Goal: Task Accomplishment & Management: Complete application form

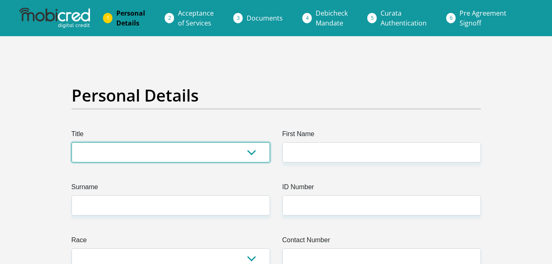
click at [255, 157] on select "Mr Ms Mrs Dr [PERSON_NAME]" at bounding box center [171, 152] width 199 height 20
select select "Mr"
click at [72, 142] on select "Mr Ms Mrs Dr [PERSON_NAME]" at bounding box center [171, 152] width 199 height 20
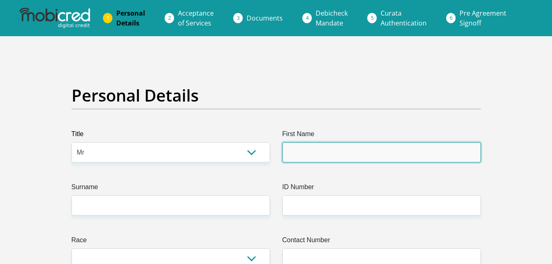
click at [337, 146] on input "First Name" at bounding box center [381, 152] width 199 height 20
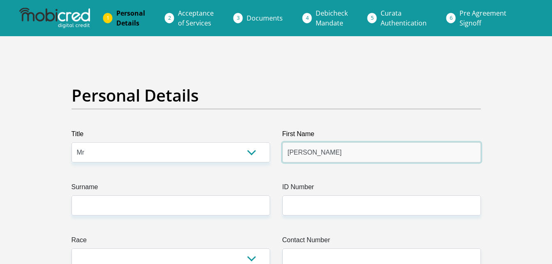
type input "[PERSON_NAME]"
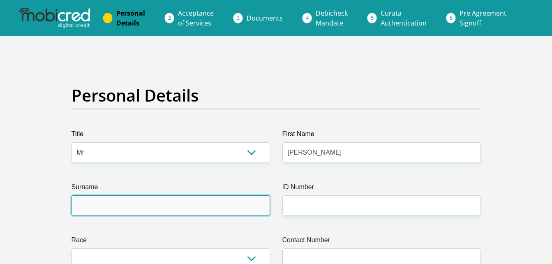
type input "[PERSON_NAME]"
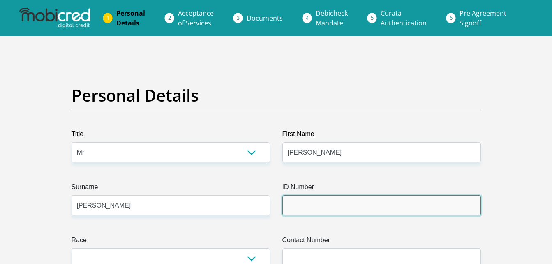
type input "9201255358082"
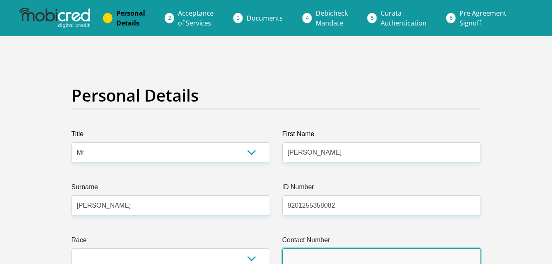
type input "0631371780"
select select "ZAF"
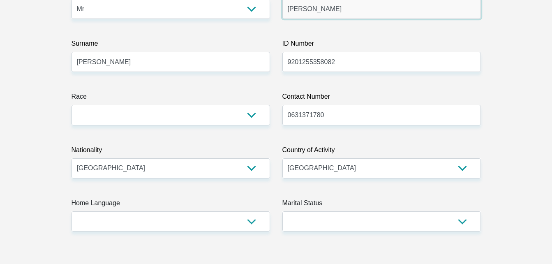
scroll to position [163, 0]
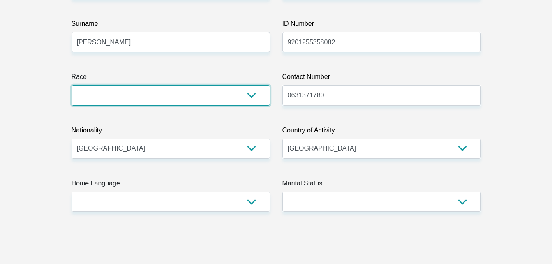
click at [252, 100] on select "Black Coloured Indian White Other" at bounding box center [171, 95] width 199 height 20
select select "2"
click at [72, 85] on select "Black Coloured Indian White Other" at bounding box center [171, 95] width 199 height 20
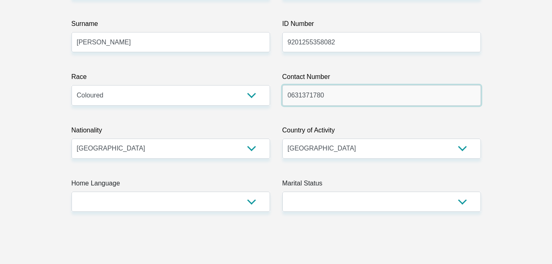
click at [343, 92] on input "0631371780" at bounding box center [381, 95] width 199 height 20
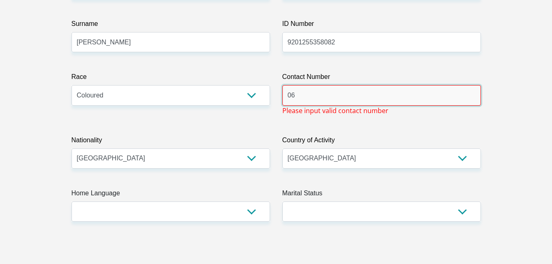
type input "0"
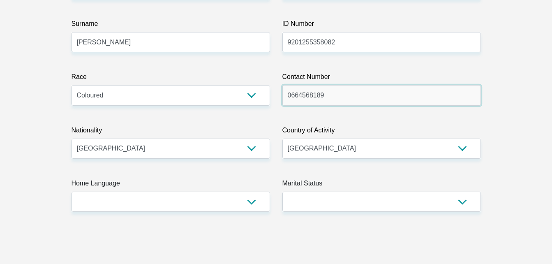
type input "0664568189"
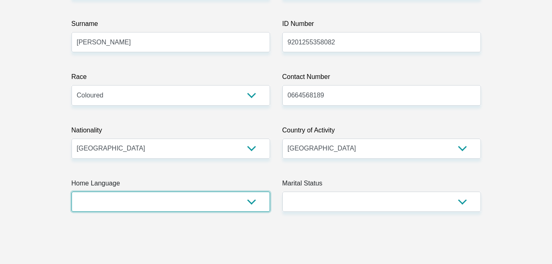
click at [238, 210] on select "Afrikaans English Sepedi South Ndebele Southern Sotho Swati Tsonga Tswana Venda…" at bounding box center [171, 202] width 199 height 20
select select "afr"
click at [72, 192] on select "Afrikaans English Sepedi South Ndebele Southern Sotho Swati Tsonga Tswana Venda…" at bounding box center [171, 202] width 199 height 20
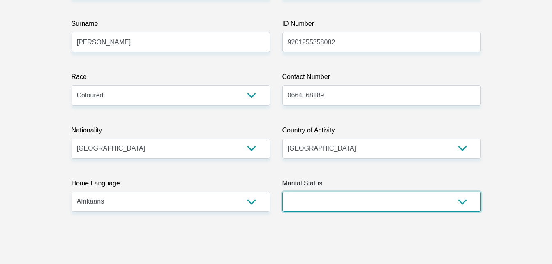
click at [463, 201] on select "Married ANC Single Divorced Widowed Married COP or Customary Law" at bounding box center [381, 202] width 199 height 20
select select "3"
click at [282, 192] on select "Married ANC Single Divorced Widowed Married COP or Customary Law" at bounding box center [381, 202] width 199 height 20
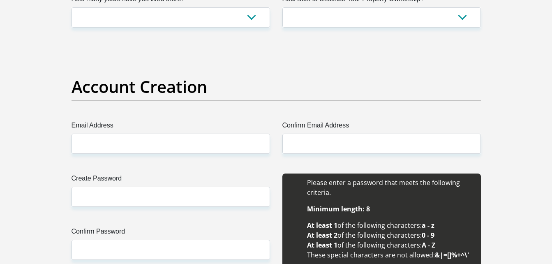
scroll to position [638, 0]
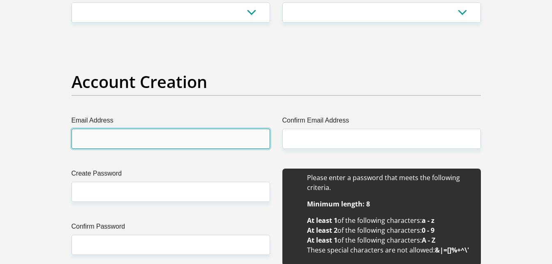
click at [247, 139] on input "Email Address" at bounding box center [171, 139] width 199 height 20
type input "[EMAIL_ADDRESS][DOMAIN_NAME]"
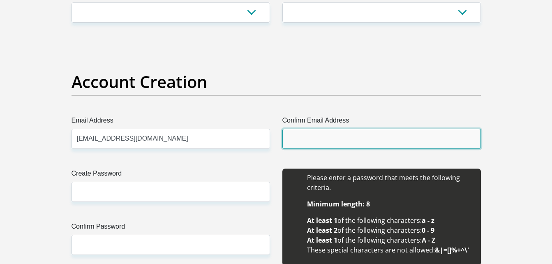
type input "[EMAIL_ADDRESS][DOMAIN_NAME]"
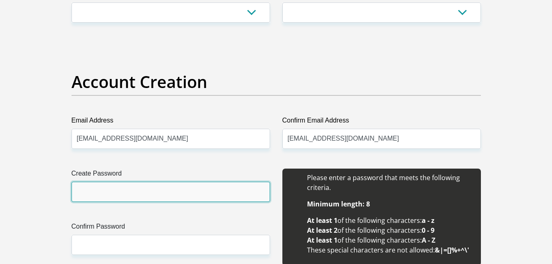
click at [210, 194] on input "Create Password" at bounding box center [171, 192] width 199 height 20
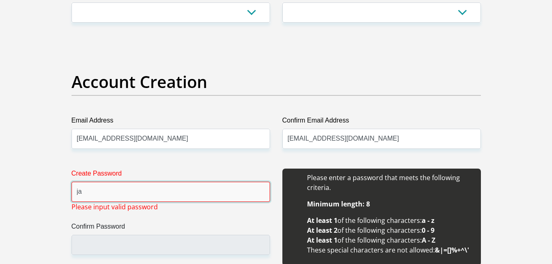
type input "j"
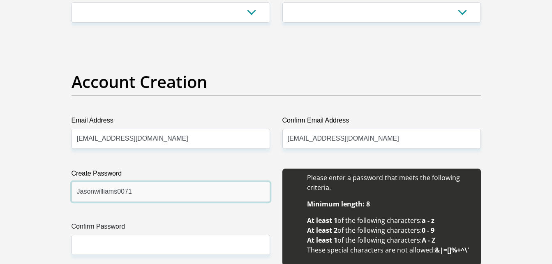
type input "Jasonwilliams0071"
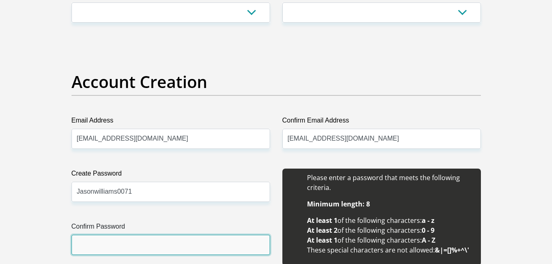
click at [207, 251] on input "Confirm Password" at bounding box center [171, 245] width 199 height 20
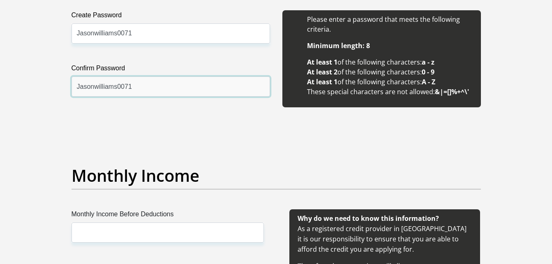
scroll to position [821, 0]
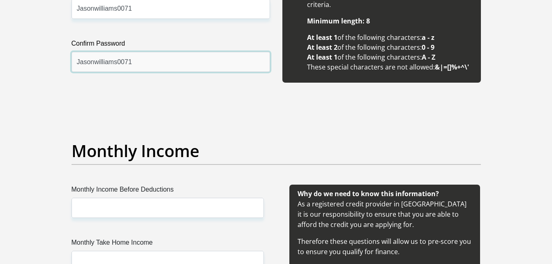
type input "Jasonwilliams0071"
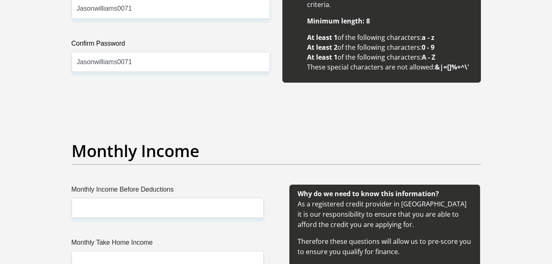
click at [263, 206] on div "Monthly Income Before Deductions" at bounding box center [167, 201] width 205 height 33
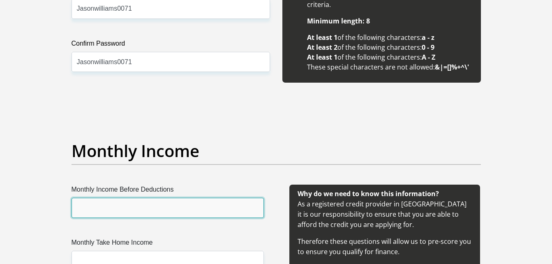
click at [247, 210] on input "Monthly Income Before Deductions" at bounding box center [168, 208] width 192 height 20
click at [228, 211] on input "Monthly Income Before Deductions" at bounding box center [168, 208] width 192 height 20
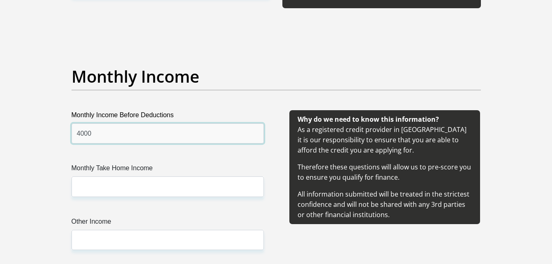
scroll to position [964, 0]
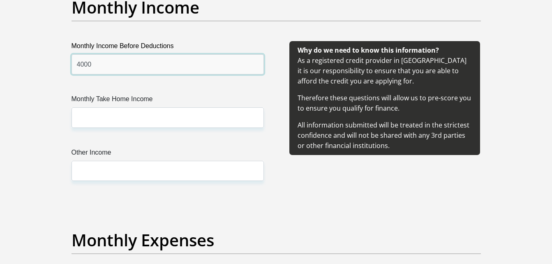
type input "4000"
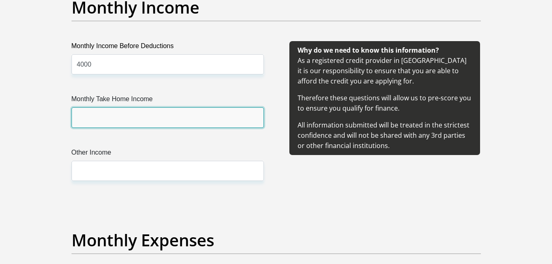
click at [207, 114] on input "Monthly Take Home Income" at bounding box center [168, 117] width 192 height 20
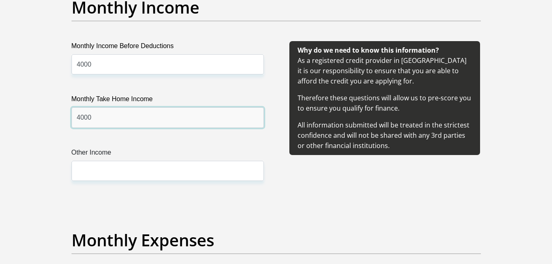
type input "4000"
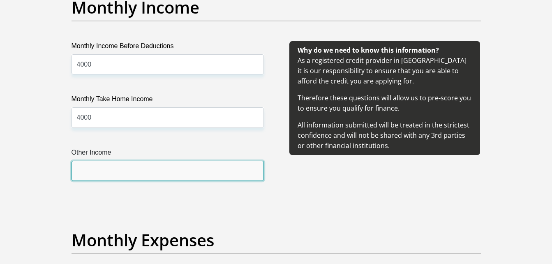
click at [185, 180] on input "Other Income" at bounding box center [168, 171] width 192 height 20
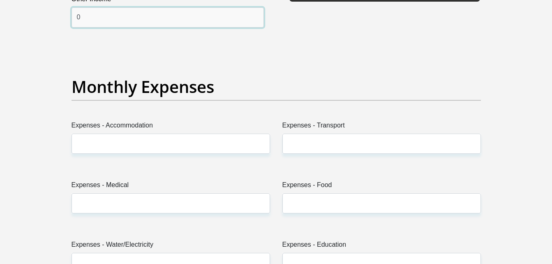
scroll to position [1142, 0]
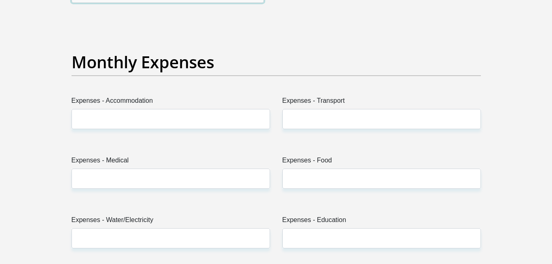
type input "0"
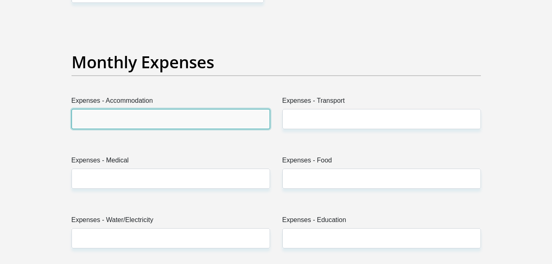
click at [218, 109] on input "Expenses - Accommodation" at bounding box center [171, 119] width 199 height 20
type input "0"
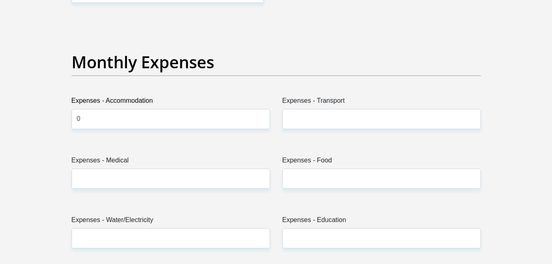
click at [321, 162] on label "Expenses - Food" at bounding box center [381, 161] width 199 height 13
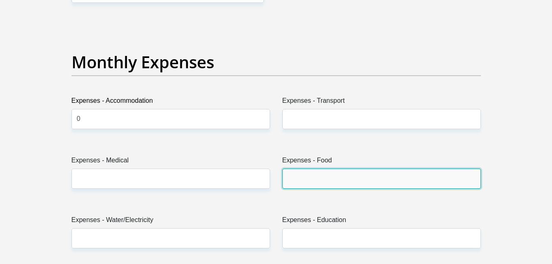
click at [321, 169] on input "Expenses - Food" at bounding box center [381, 179] width 199 height 20
click at [321, 174] on input "Expenses - Food" at bounding box center [381, 179] width 199 height 20
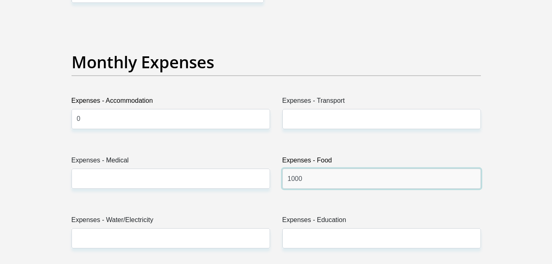
type input "1000"
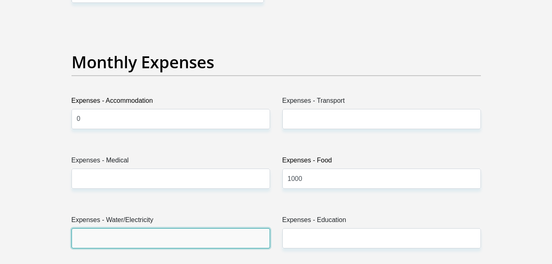
click at [116, 244] on input "Expenses - Water/Electricity" at bounding box center [171, 238] width 199 height 20
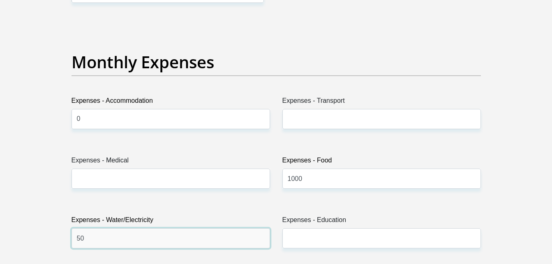
type input "50"
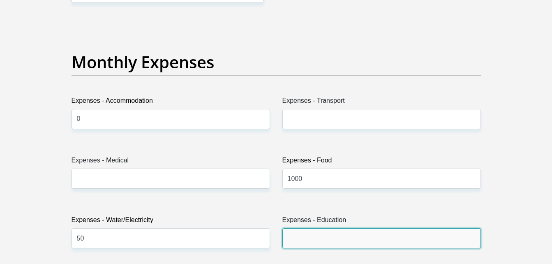
click at [387, 235] on input "Expenses - Education" at bounding box center [381, 238] width 199 height 20
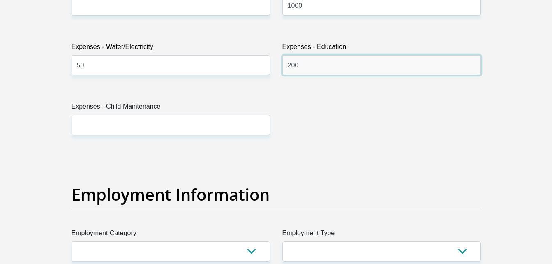
scroll to position [1335, 0]
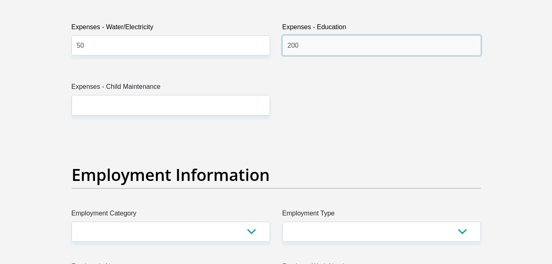
type input "200"
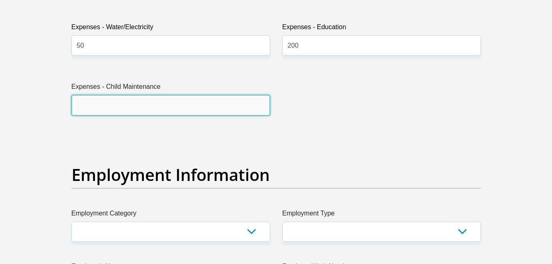
click at [201, 106] on input "Expenses - Child Maintenance" at bounding box center [171, 105] width 199 height 20
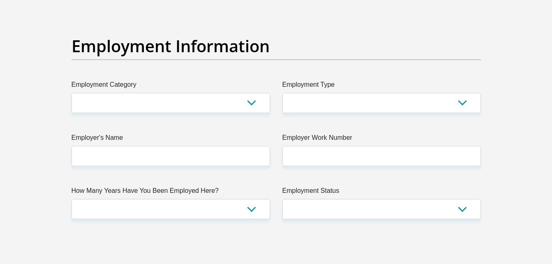
scroll to position [1478, 0]
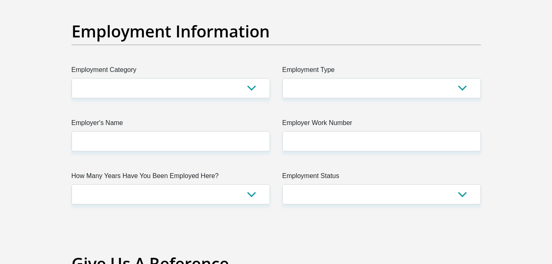
type input "200"
click at [255, 95] on select "AGRICULTURE ALCOHOL & TOBACCO CONSTRUCTION MATERIALS METALLURGY EQUIPMENT FOR R…" at bounding box center [171, 88] width 199 height 20
click at [253, 92] on select "AGRICULTURE ALCOHOL & TOBACCO CONSTRUCTION MATERIALS METALLURGY EQUIPMENT FOR R…" at bounding box center [171, 88] width 199 height 20
click at [372, 90] on select "College/Lecturer Craft Seller Creative Driver Executive Farmer Forces - Non Com…" at bounding box center [381, 88] width 199 height 20
select select "Creative"
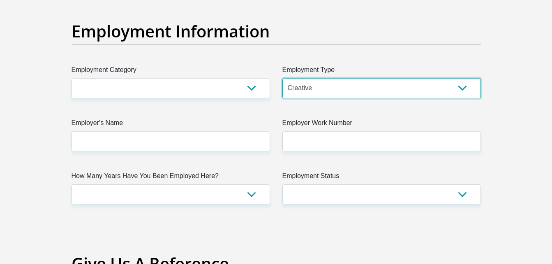
click at [282, 78] on select "College/Lecturer Craft Seller Creative Driver Executive Farmer Forces - Non Com…" at bounding box center [381, 88] width 199 height 20
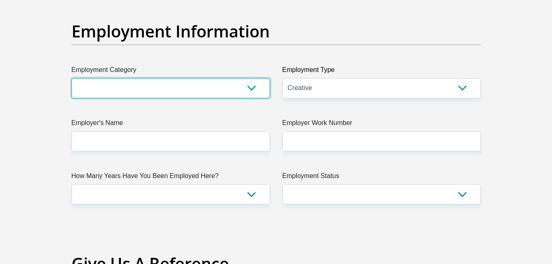
click at [250, 91] on select "AGRICULTURE ALCOHOL & TOBACCO CONSTRUCTION MATERIALS METALLURGY EQUIPMENT FOR R…" at bounding box center [171, 88] width 199 height 20
click at [256, 82] on select "AGRICULTURE ALCOHOL & TOBACCO CONSTRUCTION MATERIALS METALLURGY EQUIPMENT FOR R…" at bounding box center [171, 88] width 199 height 20
click at [236, 90] on select "AGRICULTURE ALCOHOL & TOBACCO CONSTRUCTION MATERIALS METALLURGY EQUIPMENT FOR R…" at bounding box center [171, 88] width 199 height 20
select select "48"
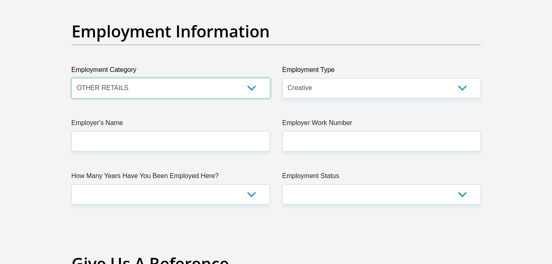
click at [72, 78] on select "AGRICULTURE ALCOHOL & TOBACCO CONSTRUCTION MATERIALS METALLURGY EQUIPMENT FOR R…" at bounding box center [171, 88] width 199 height 20
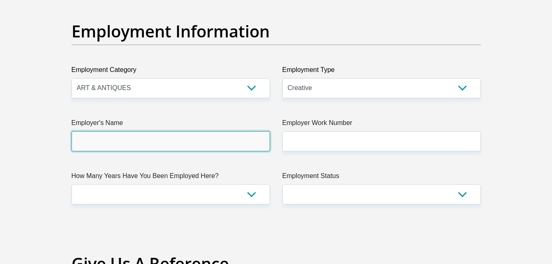
click at [225, 146] on input "Employer's Name" at bounding box center [171, 141] width 199 height 20
type input "dcascreative"
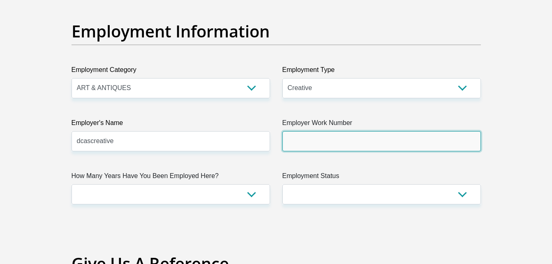
click at [329, 134] on input "Employer Work Number" at bounding box center [381, 141] width 199 height 20
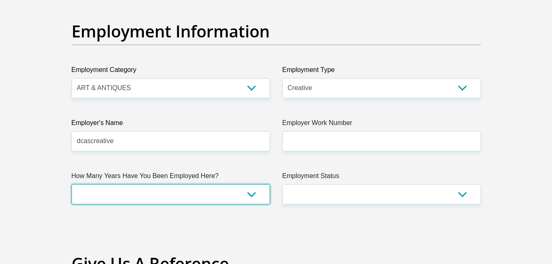
click at [232, 185] on select "less than 1 year 1-3 years 3-5 years 5+ years" at bounding box center [171, 194] width 199 height 20
select select "6"
click at [72, 184] on select "less than 1 year 1-3 years 3-5 years 5+ years" at bounding box center [171, 194] width 199 height 20
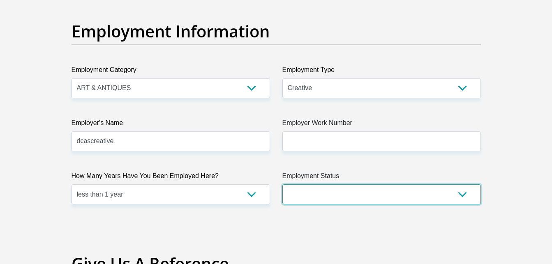
click at [419, 199] on select "Permanent/Full-time Part-time/Casual [DEMOGRAPHIC_DATA] Worker Self-Employed Ho…" at bounding box center [381, 194] width 199 height 20
select select "1"
click at [282, 184] on select "Permanent/Full-time Part-time/Casual [DEMOGRAPHIC_DATA] Worker Self-Employed Ho…" at bounding box center [381, 194] width 199 height 20
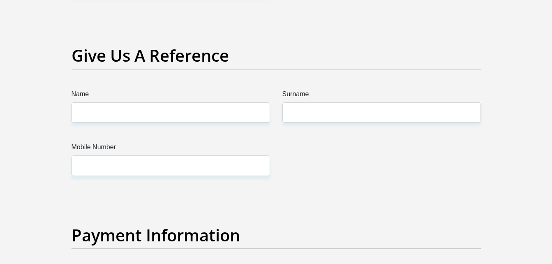
scroll to position [1691, 0]
